Goal: Transaction & Acquisition: Purchase product/service

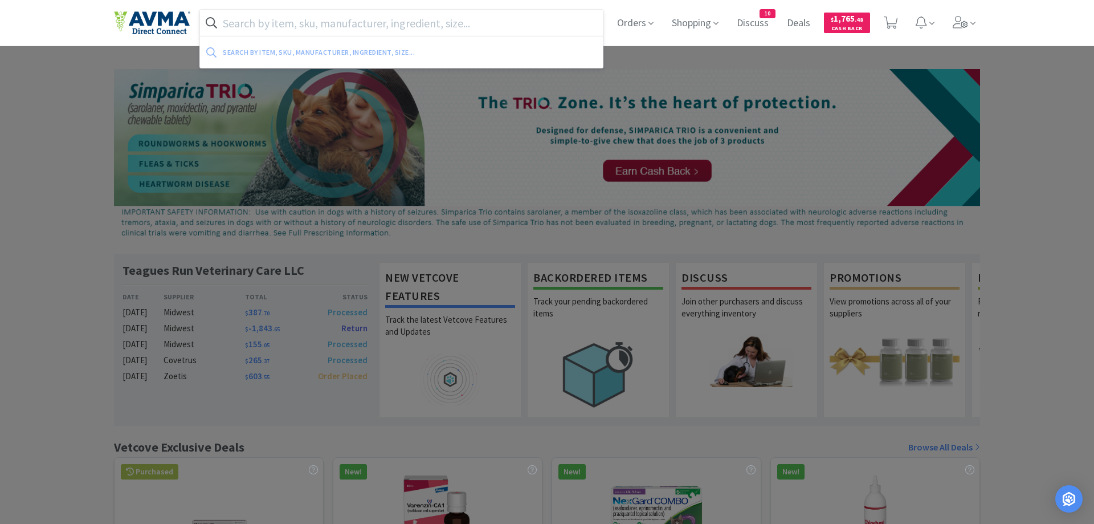
click at [255, 18] on input "text" at bounding box center [401, 23] width 403 height 26
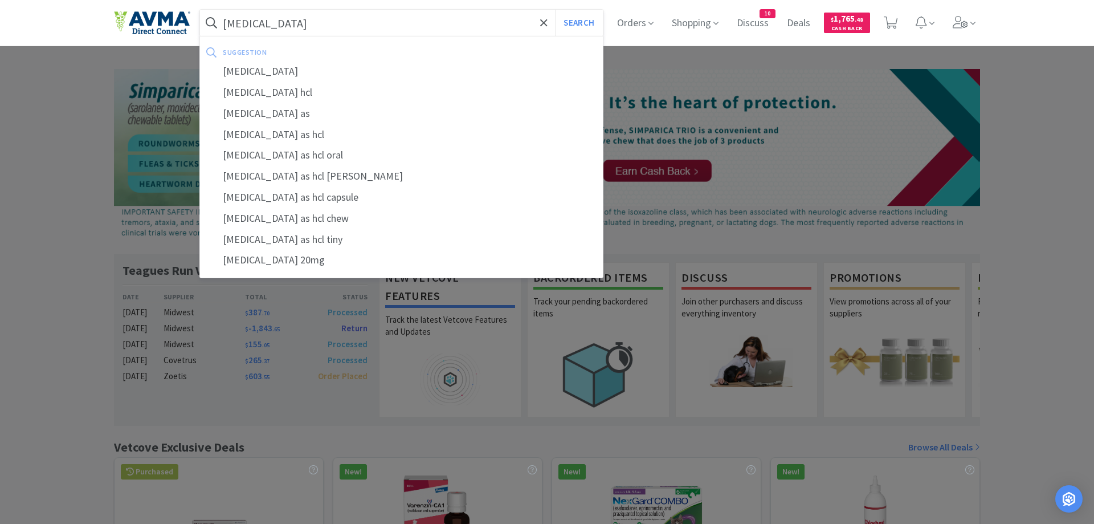
type input "[MEDICAL_DATA]"
click at [555, 10] on button "Search" at bounding box center [578, 23] width 47 height 26
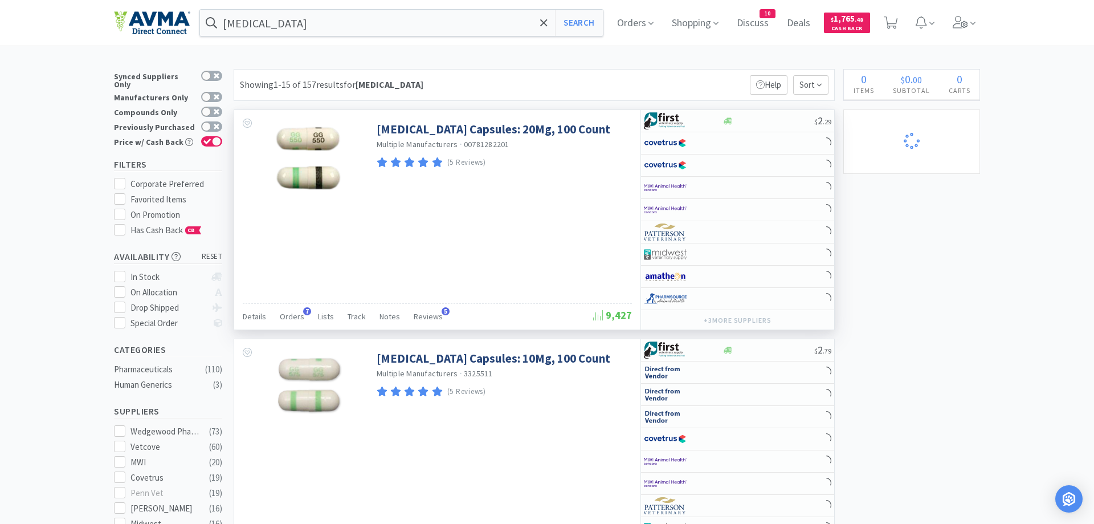
select select "1"
select select "2"
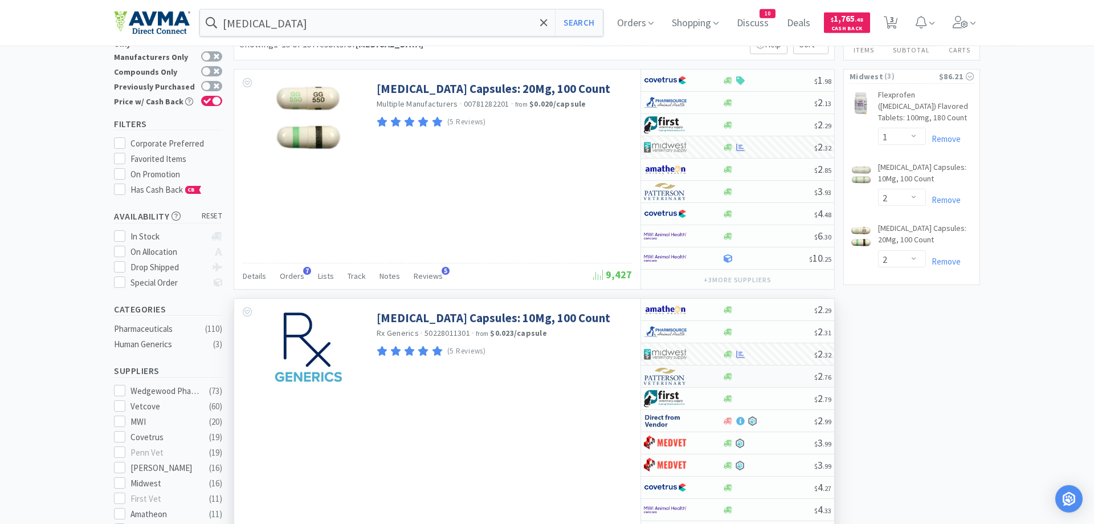
scroll to position [58, 0]
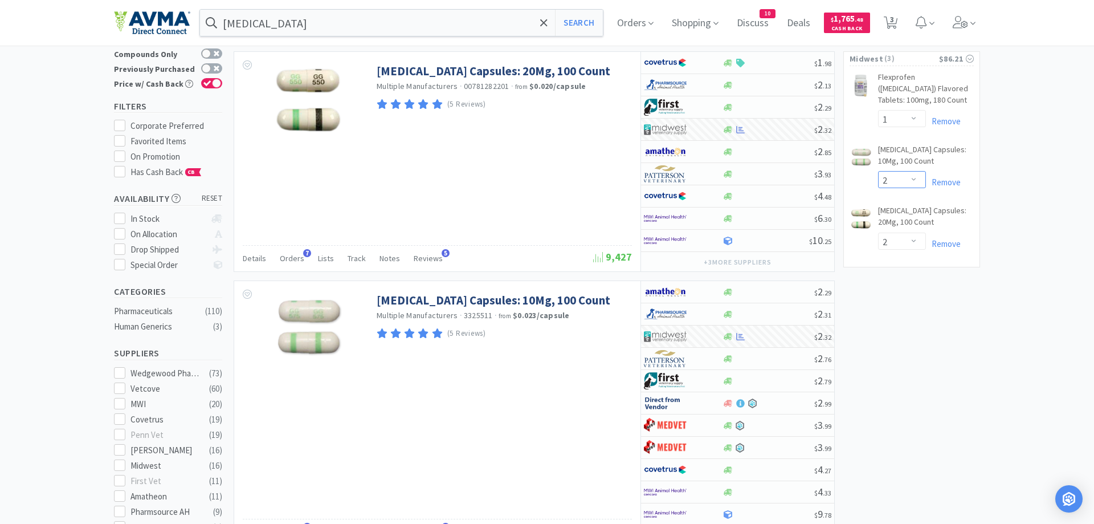
click at [878, 171] on select "Enter Quantity 1 2 3 4 5 6 7 8 9 10 11 12 13 14 15 16 17 18 19 20 Enter Quantity" at bounding box center [902, 179] width 48 height 17
click option "3" at bounding box center [0, 0] width 0 height 0
select select "3"
click at [282, 23] on input "[MEDICAL_DATA]" at bounding box center [401, 23] width 403 height 26
